Goal: Task Accomplishment & Management: Manage account settings

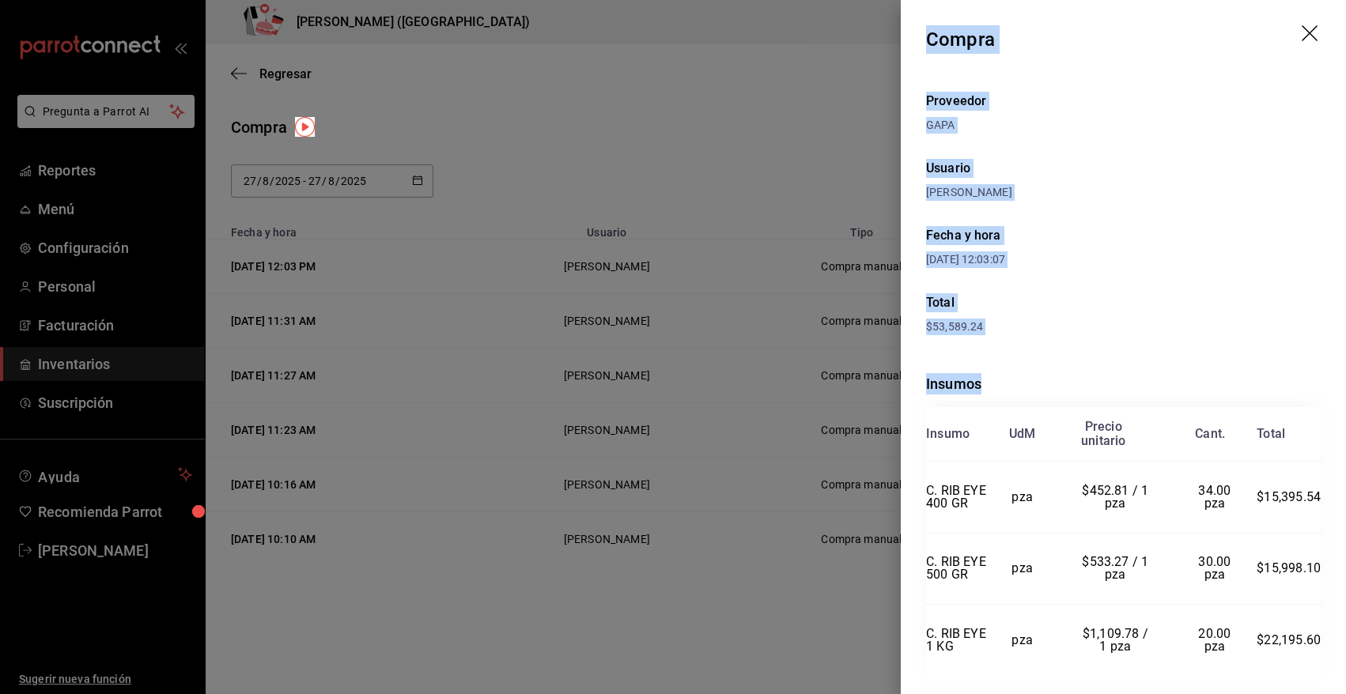
scroll to position [63, 0]
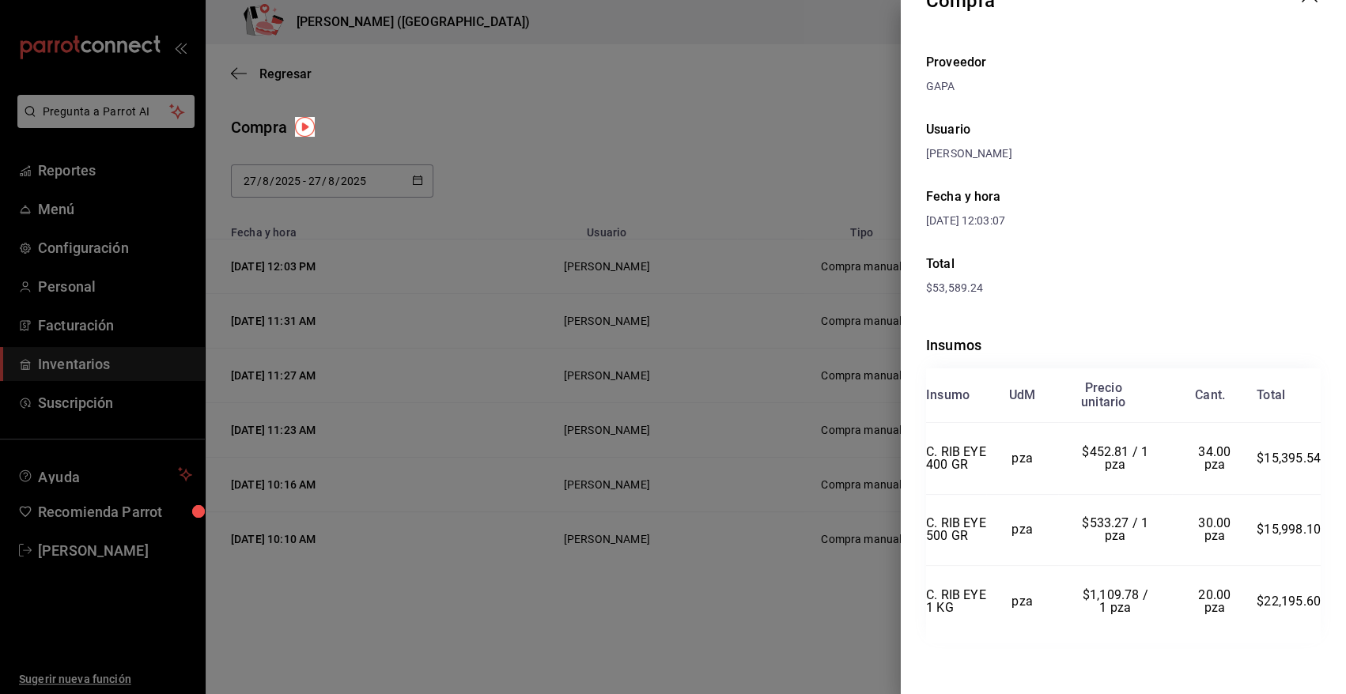
click at [70, 554] on div at bounding box center [673, 347] width 1346 height 694
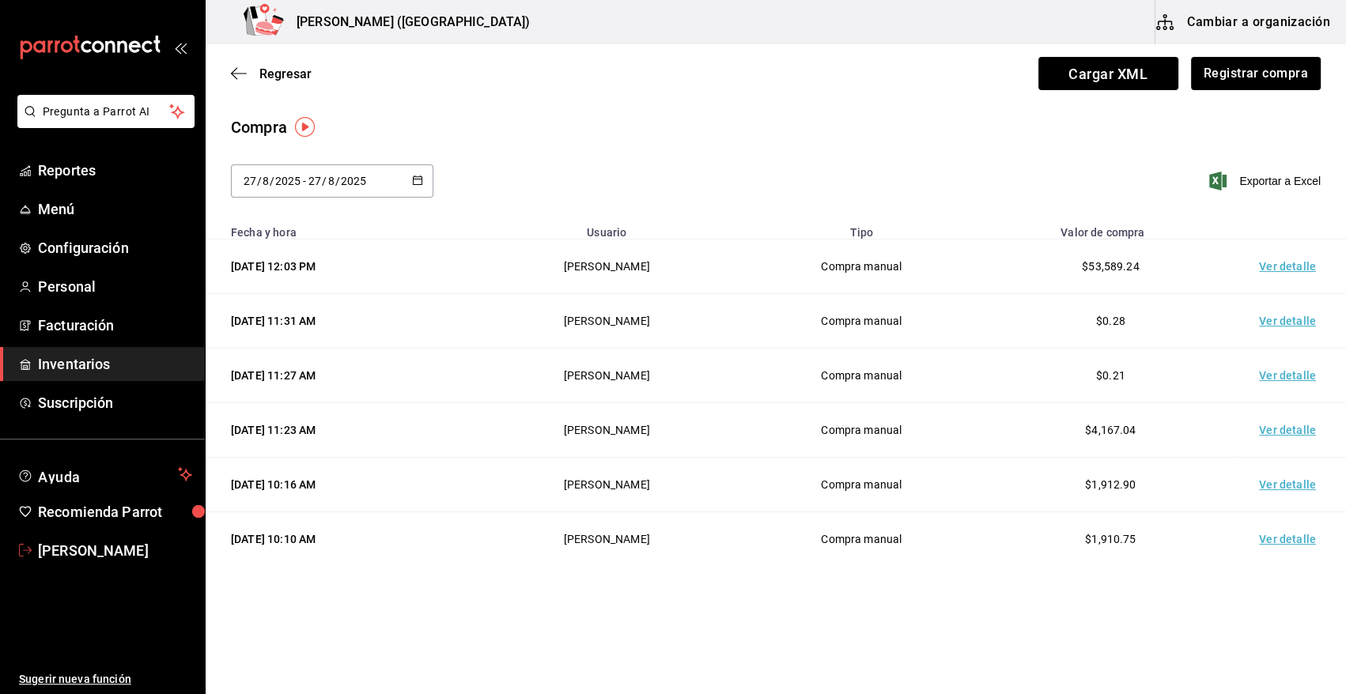
click at [70, 554] on span "[PERSON_NAME]" at bounding box center [115, 550] width 154 height 21
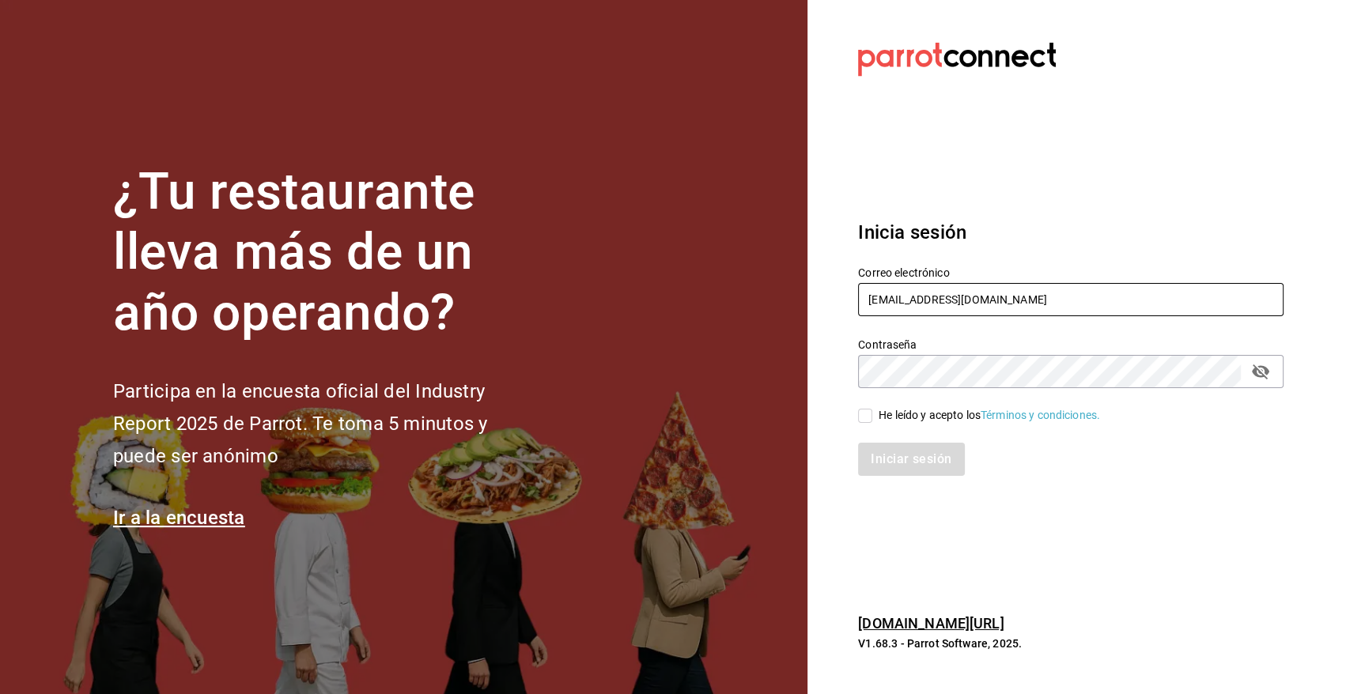
click at [957, 300] on input "[EMAIL_ADDRESS][DOMAIN_NAME]" at bounding box center [1070, 299] width 425 height 33
type input "[PERSON_NAME][EMAIL_ADDRESS][DOMAIN_NAME]"
click at [869, 419] on input "He leído y acepto los Términos y condiciones." at bounding box center [865, 416] width 14 height 14
checkbox input "true"
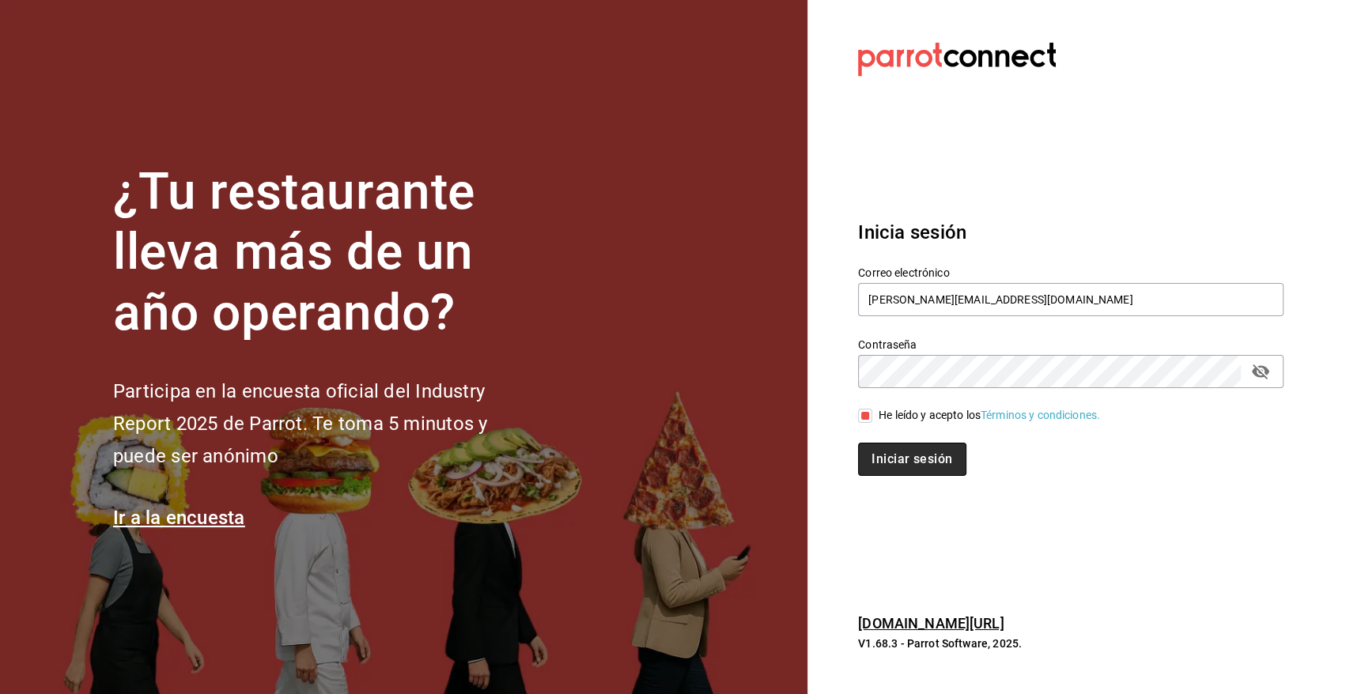
click at [908, 463] on button "Iniciar sesión" at bounding box center [912, 459] width 108 height 33
